Goal: Task Accomplishment & Management: Manage account settings

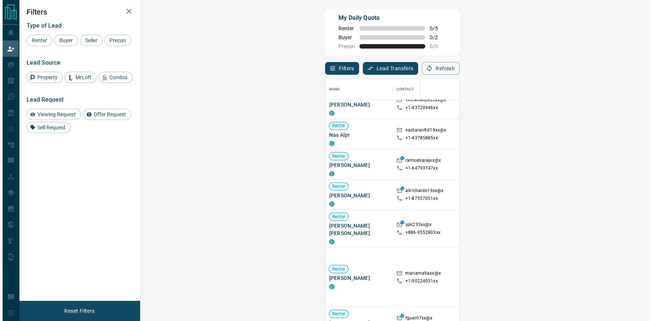
scroll to position [136, 0]
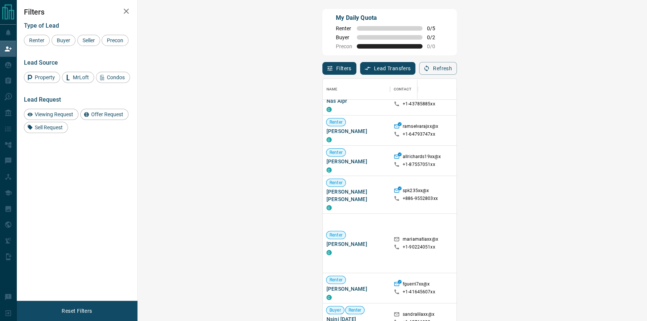
click at [611, 241] on span "Viewing Request ( 1 )" at bounding box center [631, 243] width 41 height 5
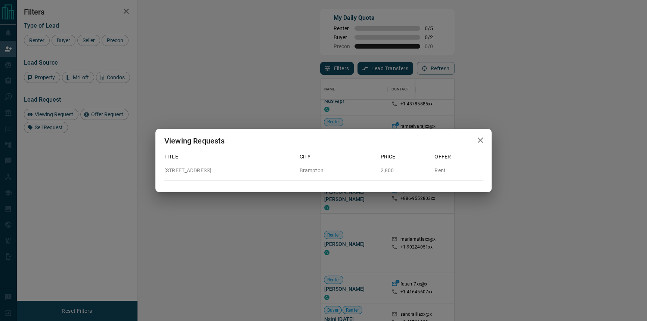
scroll to position [240, 488]
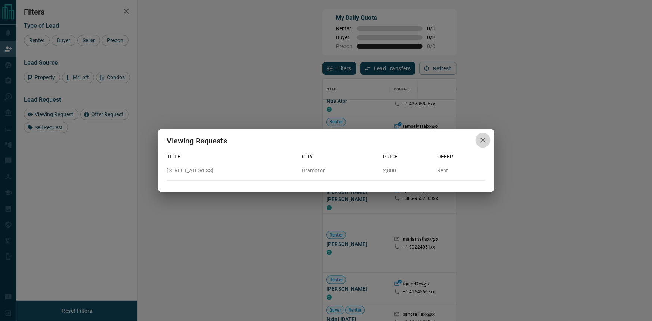
click at [485, 142] on icon "button" at bounding box center [483, 140] width 5 height 5
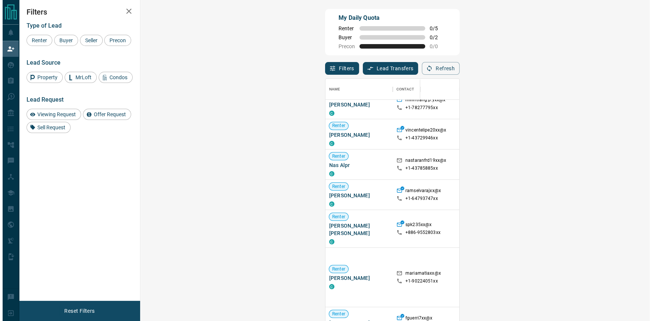
scroll to position [170, 0]
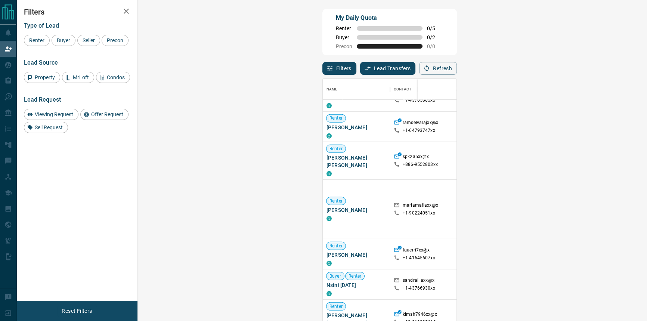
click at [603, 203] on div "Viewing Request ( 1 )" at bounding box center [633, 209] width 60 height 59
click at [611, 206] on span "Viewing Request ( 1 )" at bounding box center [631, 209] width 41 height 7
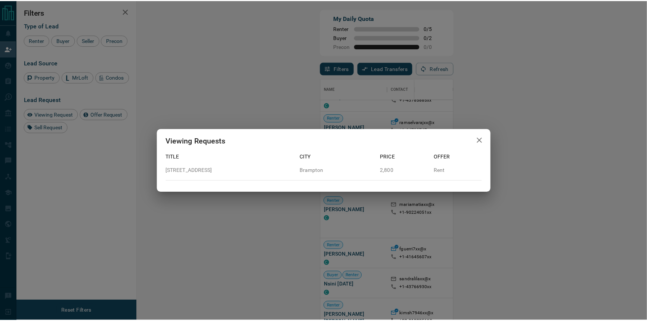
scroll to position [240, 488]
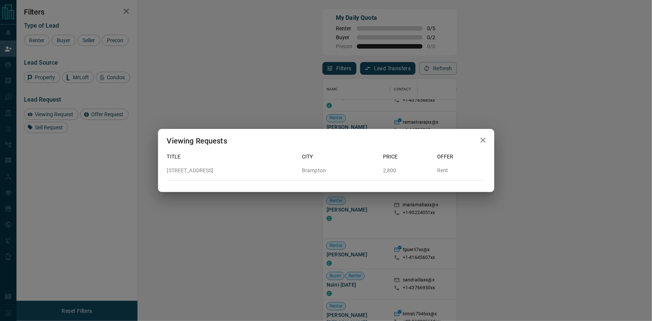
click at [487, 142] on icon "button" at bounding box center [483, 140] width 9 height 9
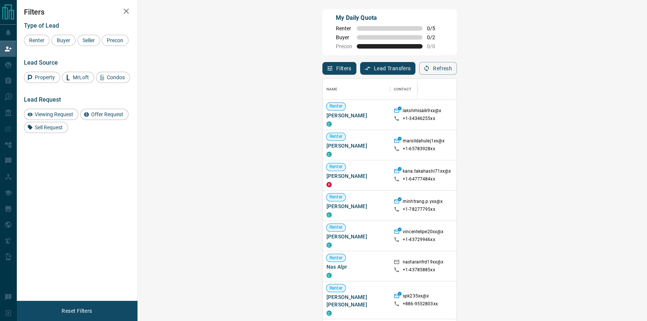
scroll to position [240, 488]
